Goal: Check status: Verify the current state of an ongoing process or item

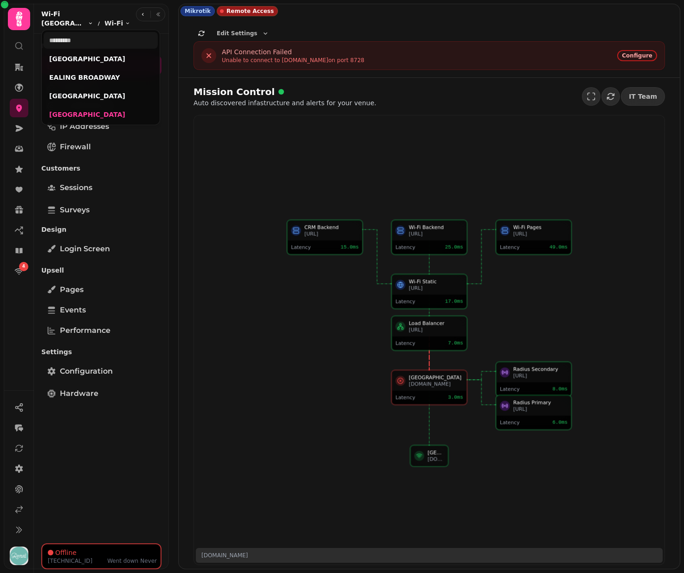
click at [66, 20] on span "WESTFIELD STRATFORD" at bounding box center [63, 23] width 45 height 9
click at [215, 303] on html "4 Mikrotik Remote Access Edit Settings SSL API STAMPEDE WWW SNAP SSL API 2tpy03…" at bounding box center [342, 286] width 684 height 573
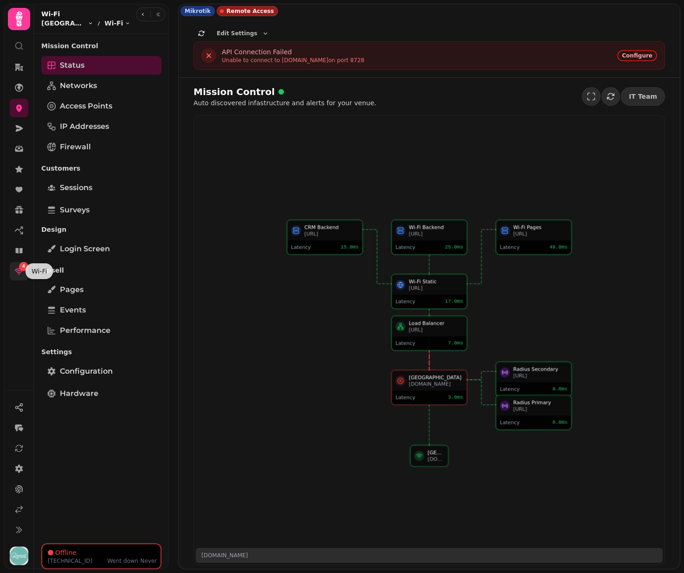
click at [19, 271] on icon at bounding box center [18, 271] width 9 height 9
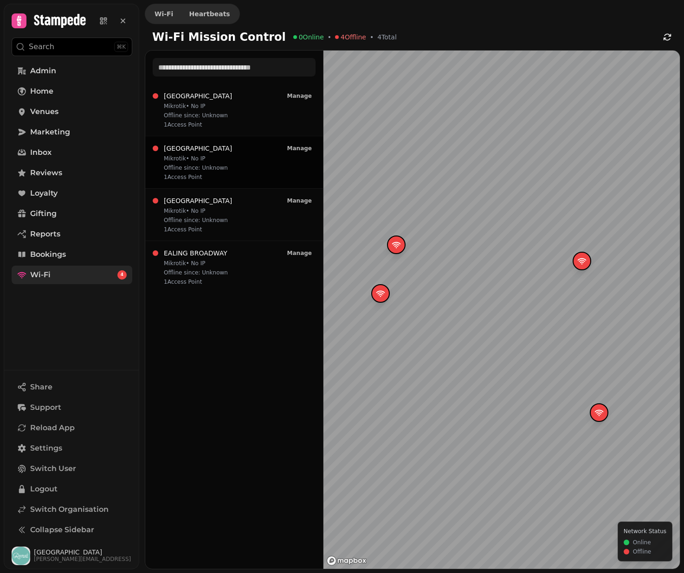
click at [243, 163] on div "WESTFIELD STRATFORD Mikrotik • No IP Offline since: Unknown 1 Access Point Mana…" at bounding box center [234, 162] width 163 height 37
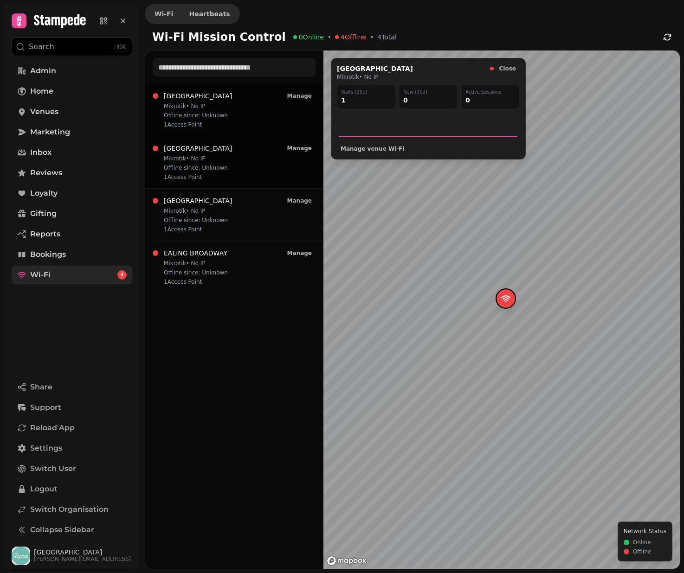
click at [240, 113] on div "BROMLEY SOUTH Mikrotik • No IP Offline since: Unknown 1 Access Point Manage" at bounding box center [234, 109] width 163 height 37
click at [239, 210] on div "WEMBLEY PARK Mikrotik • No IP Offline since: Unknown 1 Access Point Manage" at bounding box center [234, 214] width 163 height 37
click at [240, 268] on div "EALING BROADWAY Mikrotik • No IP Offline since: Unknown 1 Access Point Manage" at bounding box center [234, 267] width 163 height 37
click at [249, 124] on div "BROMLEY SOUTH Mikrotik • No IP Offline since: Unknown 1 Access Point Manage" at bounding box center [234, 109] width 163 height 37
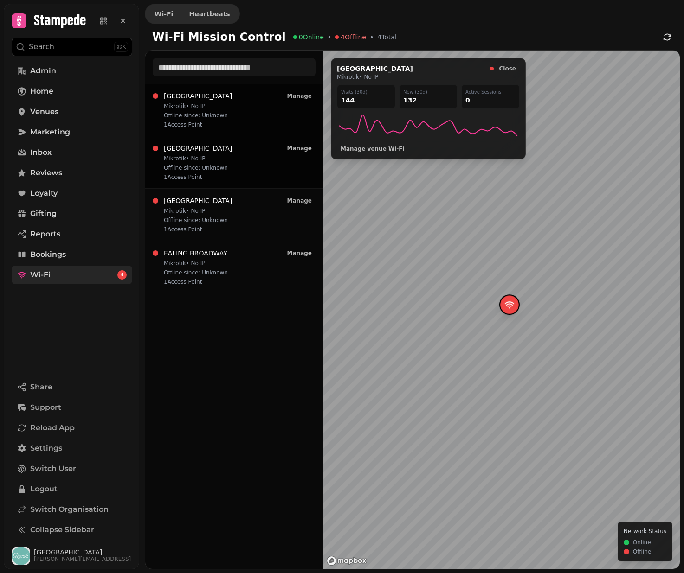
click at [250, 171] on div "WESTFIELD STRATFORD Mikrotik • No IP Offline since: Unknown 1 Access Point Mana…" at bounding box center [234, 162] width 163 height 37
click at [247, 113] on div "BROMLEY SOUTH Mikrotik • No IP Offline since: Unknown 1 Access Point Manage" at bounding box center [234, 109] width 163 height 37
click at [228, 105] on div "BROMLEY SOUTH Mikrotik • No IP Offline since: Unknown 1 Access Point Manage" at bounding box center [234, 109] width 163 height 37
click at [226, 221] on div "WEMBLEY PARK Mikrotik • No IP Offline since: Unknown 1 Access Point Manage" at bounding box center [234, 214] width 163 height 37
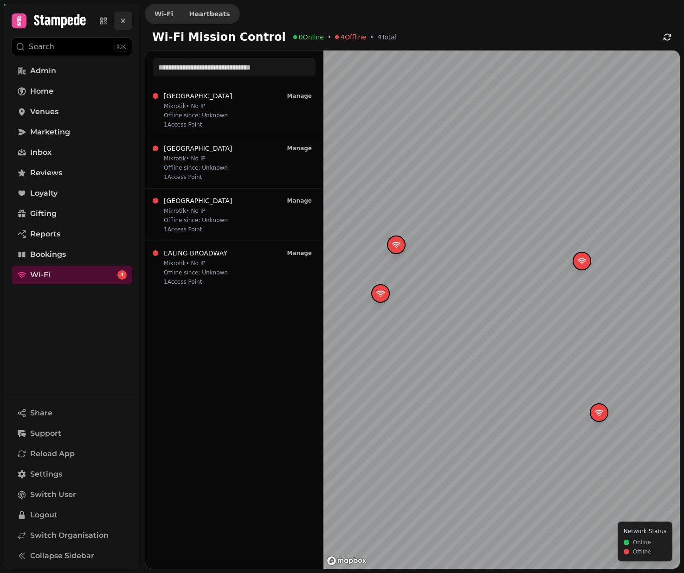
click at [124, 22] on icon at bounding box center [123, 21] width 5 height 5
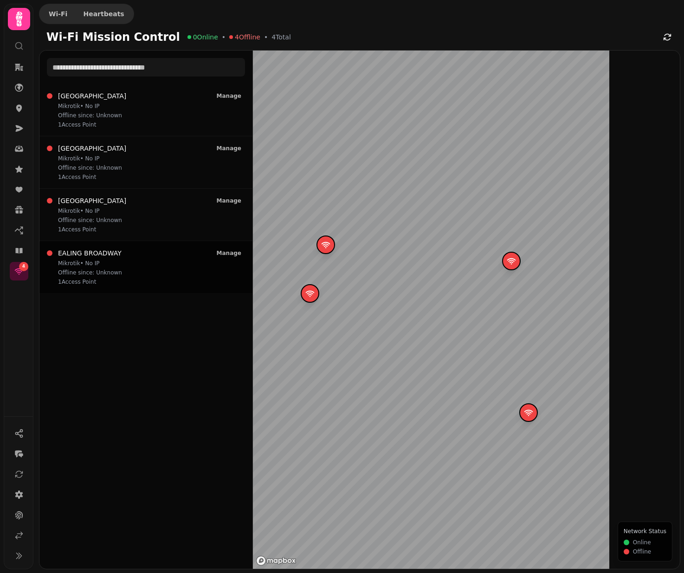
click at [129, 275] on div "EALING BROADWAY Mikrotik • No IP Offline since: Unknown 1 Access Point Manage" at bounding box center [146, 267] width 198 height 37
